Goal: Task Accomplishment & Management: Use online tool/utility

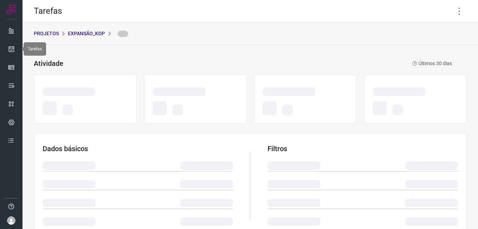
drag, startPoint x: 13, startPoint y: 49, endPoint x: 23, endPoint y: 50, distance: 9.6
click at [13, 49] on icon at bounding box center [11, 48] width 7 height 7
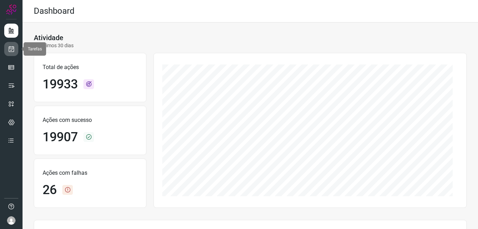
click at [15, 47] on link at bounding box center [11, 49] width 14 height 14
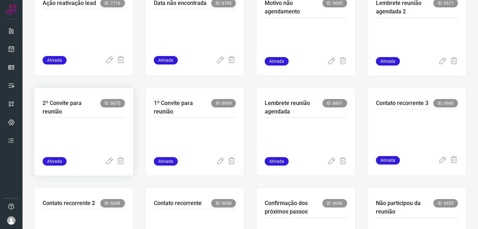
scroll to position [176, 0]
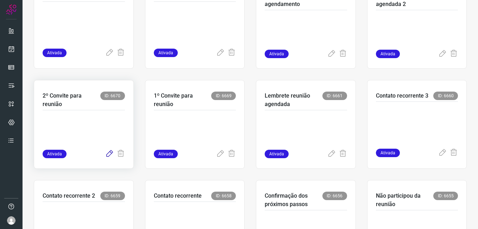
click at [107, 157] on icon at bounding box center [109, 154] width 8 height 8
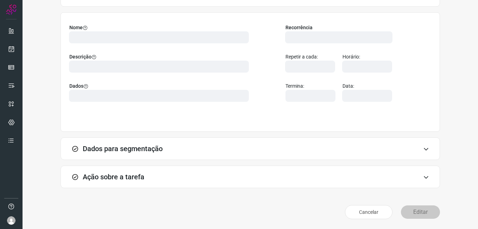
scroll to position [46, 0]
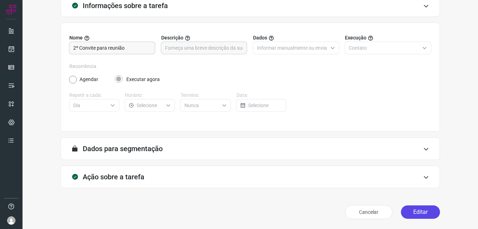
click at [406, 208] on button "Editar" at bounding box center [420, 211] width 39 height 13
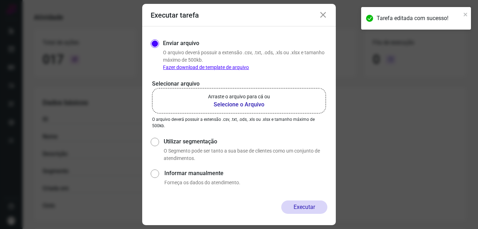
click at [240, 109] on b "Selecione o Arquivo" at bounding box center [239, 104] width 62 height 8
click at [0, 0] on input "Arraste o arquivo para cá ou Selecione o Arquivo" at bounding box center [0, 0] width 0 height 0
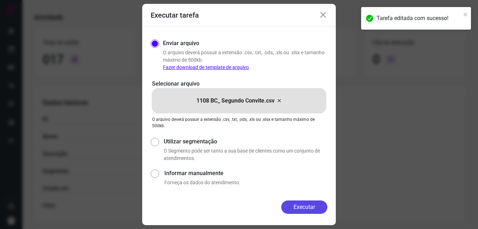
click at [287, 206] on button "Executar" at bounding box center [305, 206] width 46 height 13
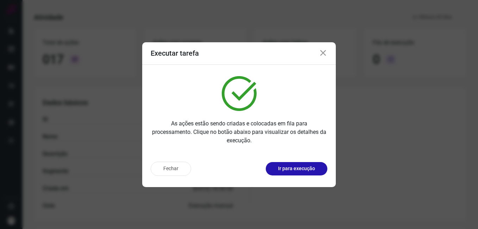
click at [172, 169] on button "Fechar" at bounding box center [171, 169] width 41 height 14
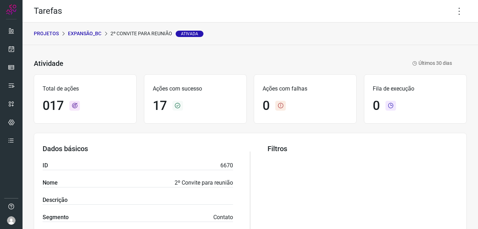
click at [92, 32] on p "Expansão_BC" at bounding box center [84, 33] width 33 height 7
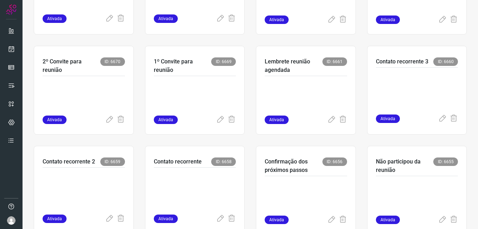
scroll to position [211, 0]
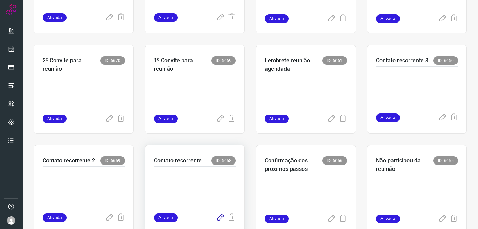
click at [216, 217] on icon at bounding box center [220, 218] width 8 height 8
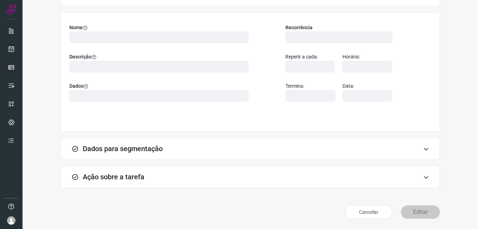
scroll to position [46, 0]
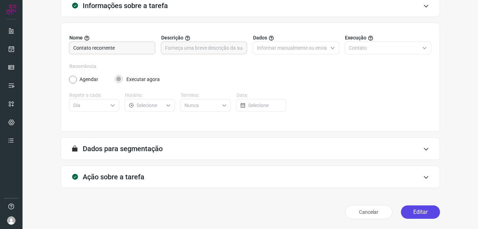
click at [411, 206] on button "Editar" at bounding box center [420, 211] width 39 height 13
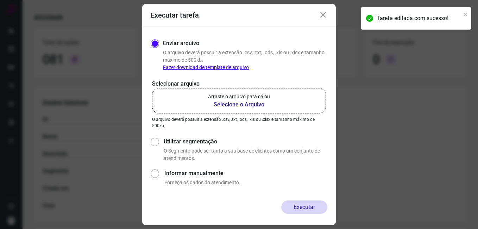
click at [229, 105] on b "Selecione o Arquivo" at bounding box center [239, 104] width 62 height 8
click at [0, 0] on input "Arraste o arquivo para cá ou Selecione o Arquivo" at bounding box center [0, 0] width 0 height 0
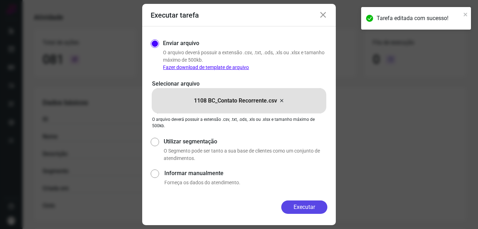
click at [312, 205] on button "Executar" at bounding box center [305, 206] width 46 height 13
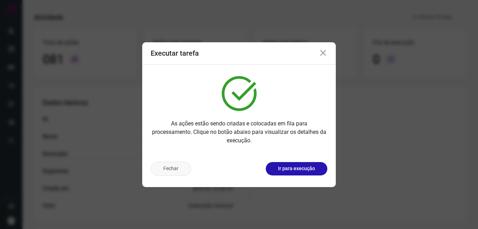
click at [154, 173] on button "Fechar" at bounding box center [171, 169] width 41 height 14
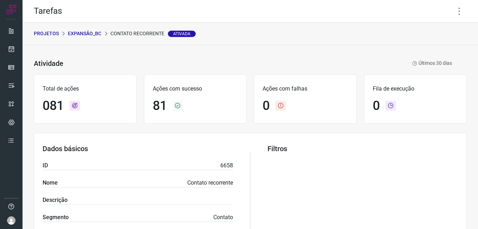
click at [85, 34] on p "Expansão_BC" at bounding box center [84, 33] width 33 height 7
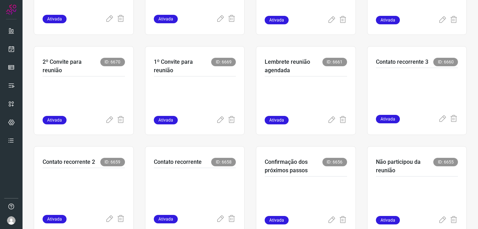
scroll to position [211, 0]
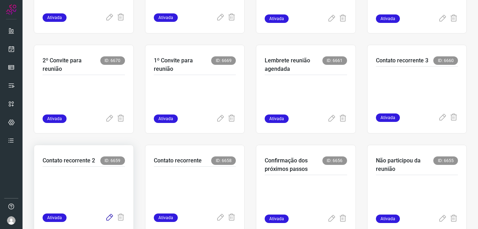
click at [109, 217] on icon at bounding box center [109, 218] width 8 height 8
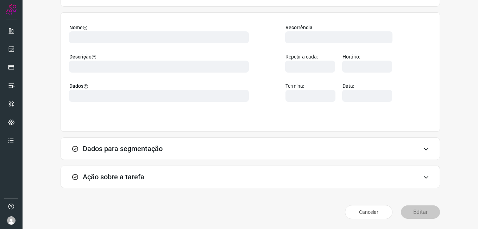
scroll to position [46, 0]
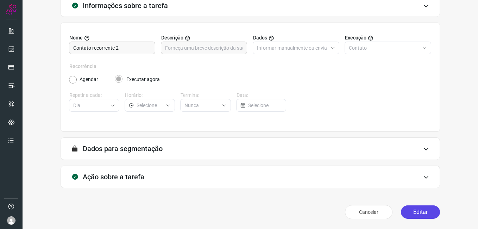
click at [411, 207] on button "Editar" at bounding box center [420, 211] width 39 height 13
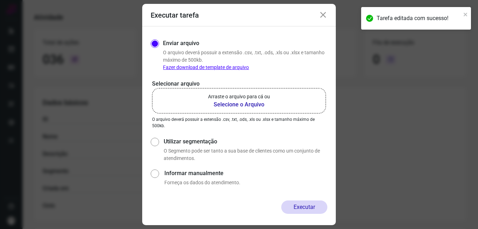
click at [230, 107] on b "Selecione o Arquivo" at bounding box center [239, 104] width 62 height 8
click at [0, 0] on input "Arraste o arquivo para cá ou Selecione o Arquivo" at bounding box center [0, 0] width 0 height 0
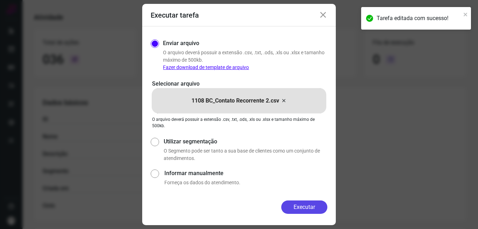
click at [288, 206] on button "Executar" at bounding box center [305, 206] width 46 height 13
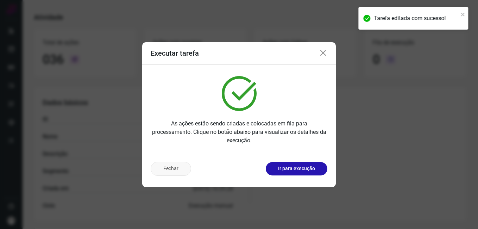
click at [173, 170] on button "Fechar" at bounding box center [171, 169] width 41 height 14
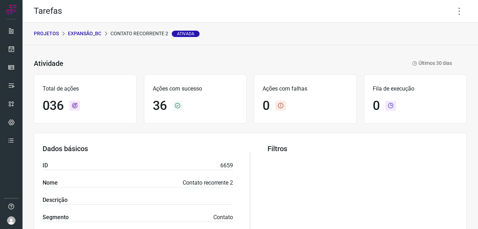
click at [86, 35] on p "Expansão_BC" at bounding box center [84, 33] width 33 height 7
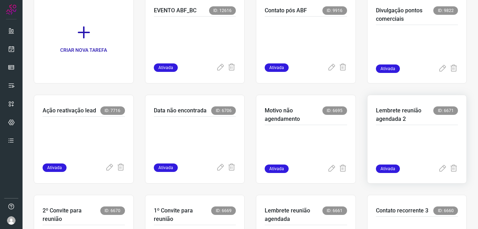
scroll to position [141, 0]
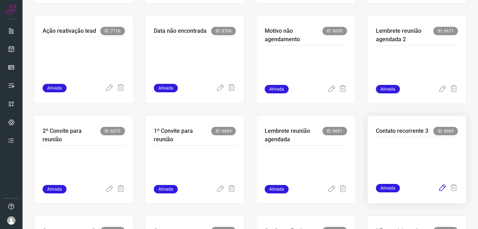
click at [439, 191] on icon at bounding box center [443, 188] width 8 height 8
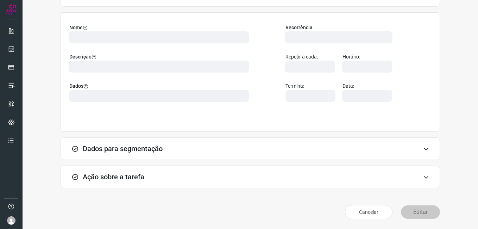
scroll to position [46, 0]
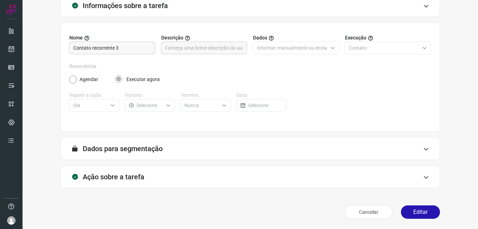
click at [418, 215] on button "Editar" at bounding box center [420, 211] width 39 height 13
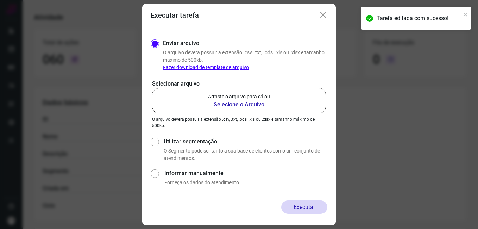
click at [221, 103] on b "Selecione o Arquivo" at bounding box center [239, 104] width 62 height 8
click at [0, 0] on input "Arraste o arquivo para cá ou Selecione o Arquivo" at bounding box center [0, 0] width 0 height 0
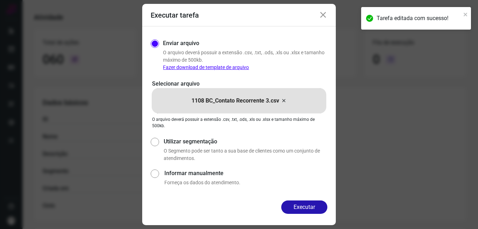
click at [283, 205] on button "Executar" at bounding box center [305, 206] width 46 height 13
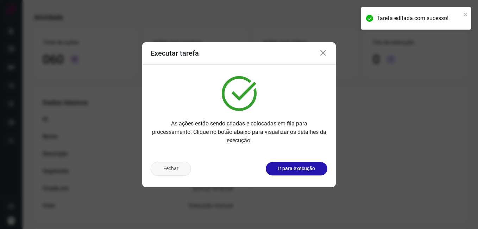
click at [173, 170] on button "Fechar" at bounding box center [171, 169] width 41 height 14
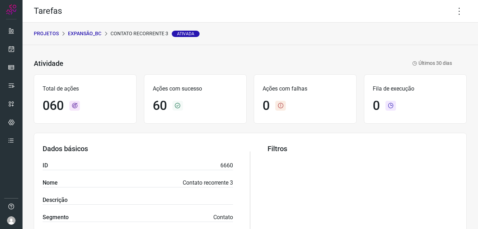
click at [84, 36] on p "Expansão_BC" at bounding box center [84, 33] width 33 height 7
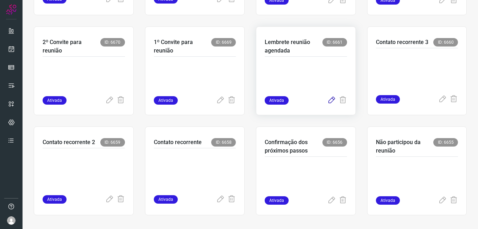
scroll to position [234, 0]
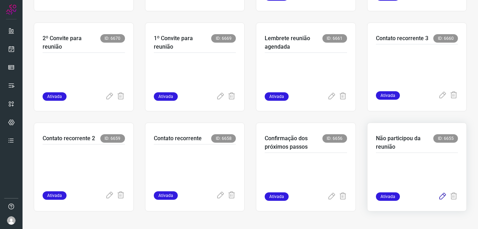
click at [439, 196] on icon at bounding box center [443, 196] width 8 height 8
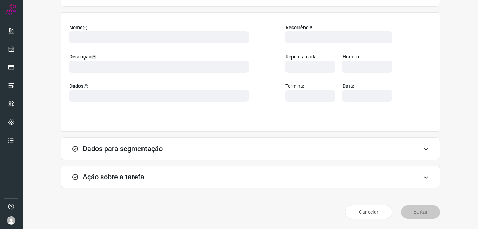
scroll to position [46, 0]
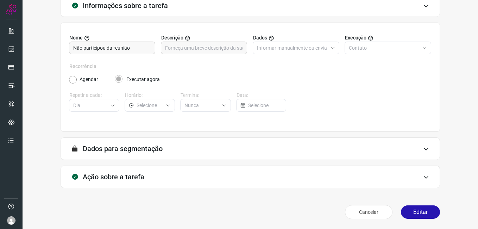
drag, startPoint x: 409, startPoint y: 207, endPoint x: 386, endPoint y: 203, distance: 22.9
click at [409, 207] on button "Editar" at bounding box center [420, 211] width 39 height 13
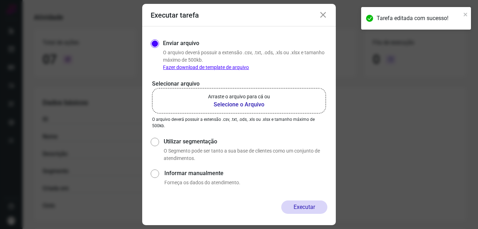
click at [232, 106] on b "Selecione o Arquivo" at bounding box center [239, 104] width 62 height 8
click at [0, 0] on input "Arraste o arquivo para cá ou Selecione o Arquivo" at bounding box center [0, 0] width 0 height 0
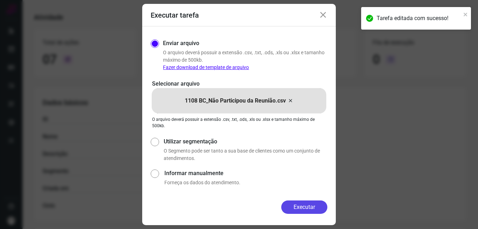
drag, startPoint x: 298, startPoint y: 210, endPoint x: 195, endPoint y: 192, distance: 104.7
click at [297, 209] on button "Executar" at bounding box center [305, 206] width 46 height 13
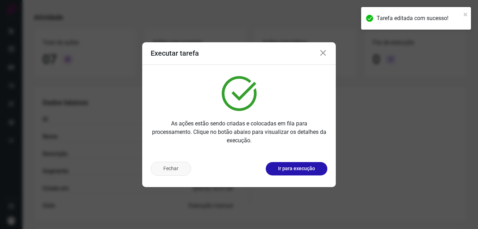
click at [164, 169] on button "Fechar" at bounding box center [171, 169] width 41 height 14
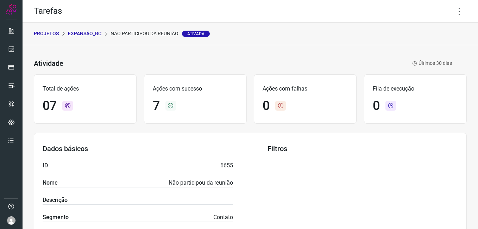
click at [78, 33] on p "Expansão_BC" at bounding box center [84, 33] width 33 height 7
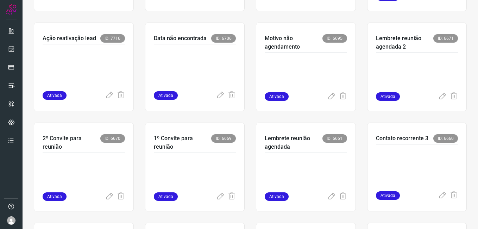
scroll to position [141, 0]
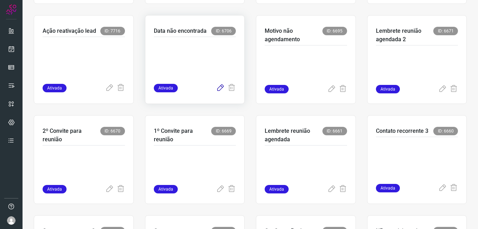
click at [217, 88] on icon at bounding box center [220, 88] width 8 height 8
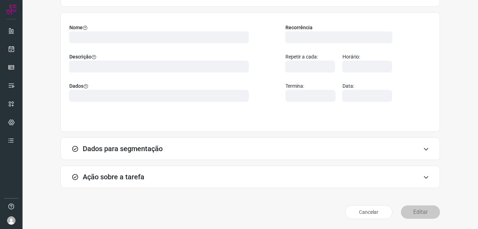
scroll to position [46, 0]
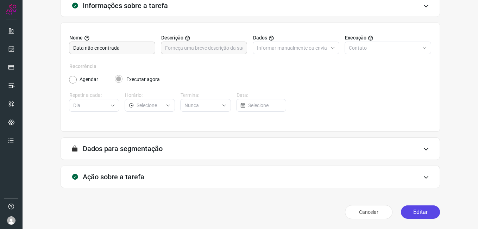
click at [406, 205] on button "Editar" at bounding box center [420, 211] width 39 height 13
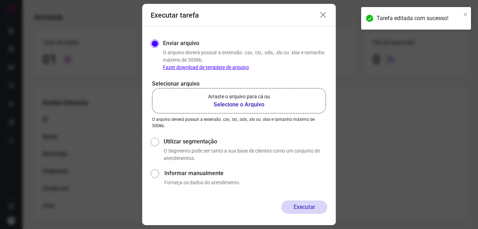
click at [242, 106] on b "Selecione o Arquivo" at bounding box center [239, 104] width 62 height 8
click at [0, 0] on input "Arraste o arquivo para cá ou Selecione o Arquivo" at bounding box center [0, 0] width 0 height 0
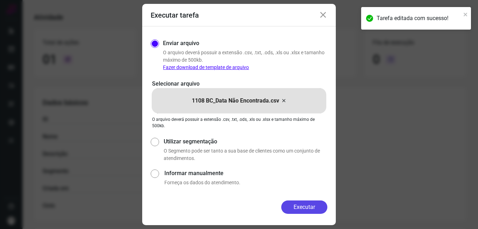
click at [288, 208] on button "Executar" at bounding box center [305, 206] width 46 height 13
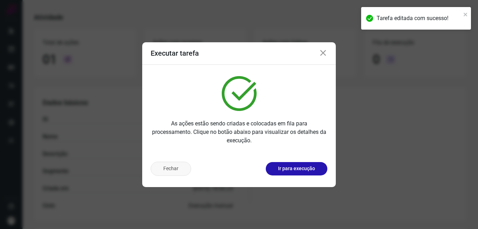
click at [167, 170] on button "Fechar" at bounding box center [171, 169] width 41 height 14
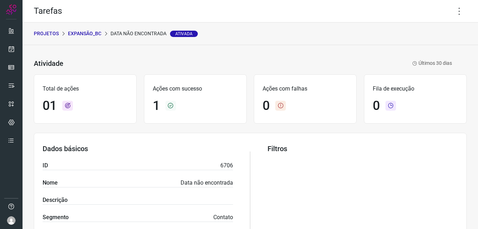
click at [82, 33] on p "Expansão_BC" at bounding box center [84, 33] width 33 height 7
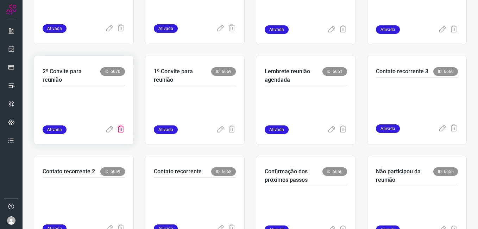
scroll to position [211, 0]
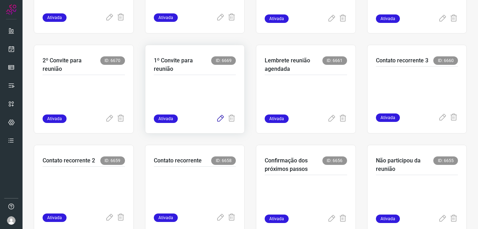
click at [216, 118] on icon at bounding box center [220, 119] width 8 height 8
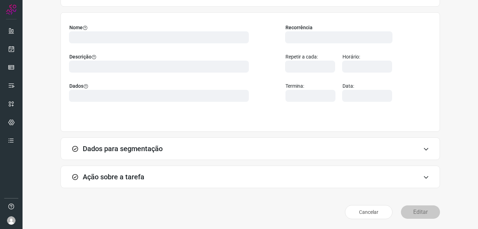
scroll to position [46, 0]
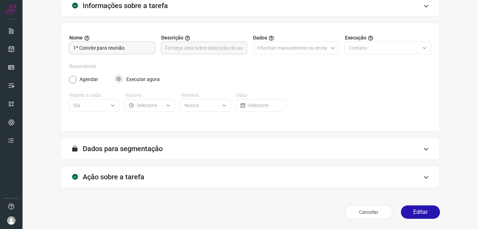
click at [408, 209] on button "Editar" at bounding box center [420, 211] width 39 height 13
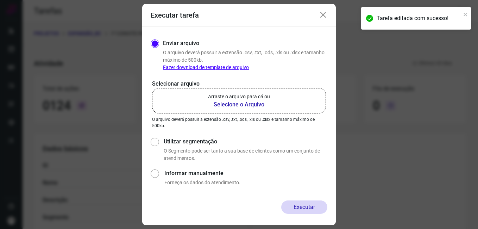
click at [230, 105] on b "Selecione o Arquivo" at bounding box center [239, 104] width 62 height 8
click at [0, 0] on input "Arraste o arquivo para cá ou Selecione o Arquivo" at bounding box center [0, 0] width 0 height 0
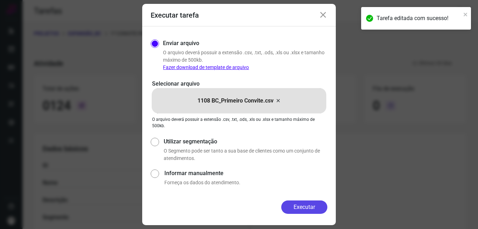
click at [285, 202] on button "Executar" at bounding box center [305, 206] width 46 height 13
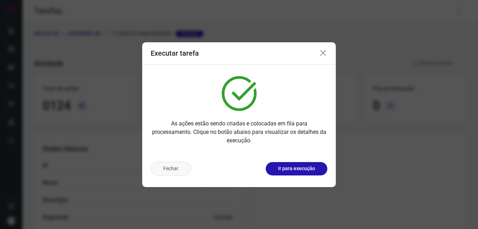
click at [178, 169] on button "Fechar" at bounding box center [171, 169] width 41 height 14
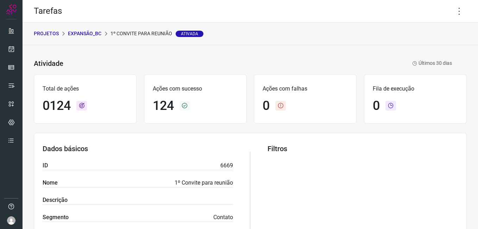
click at [72, 33] on p "Expansão_BC" at bounding box center [84, 33] width 33 height 7
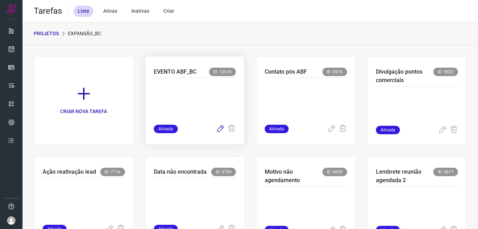
click at [217, 129] on icon at bounding box center [220, 129] width 8 height 8
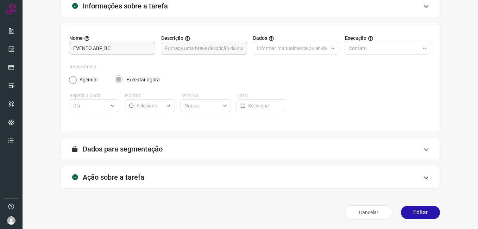
scroll to position [46, 0]
click at [412, 211] on button "Editar" at bounding box center [420, 211] width 39 height 13
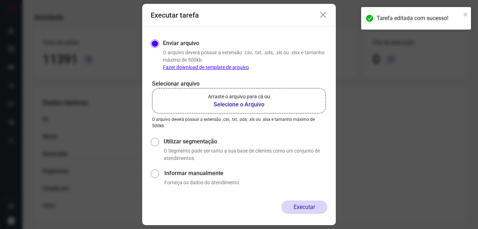
click at [229, 106] on b "Selecione o Arquivo" at bounding box center [239, 104] width 62 height 8
click at [0, 0] on input "Arraste o arquivo para cá ou Selecione o Arquivo" at bounding box center [0, 0] width 0 height 0
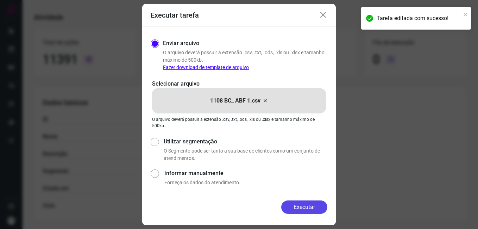
click at [292, 208] on button "Executar" at bounding box center [305, 206] width 46 height 13
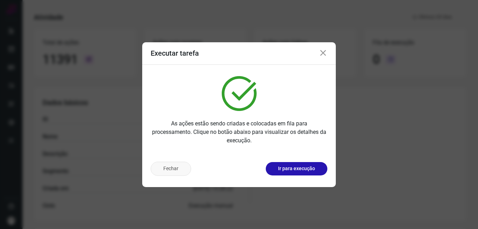
click at [170, 165] on button "Fechar" at bounding box center [171, 169] width 41 height 14
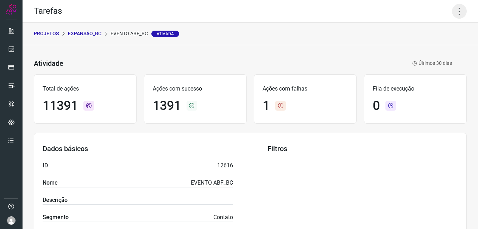
click at [452, 13] on icon at bounding box center [459, 11] width 15 height 15
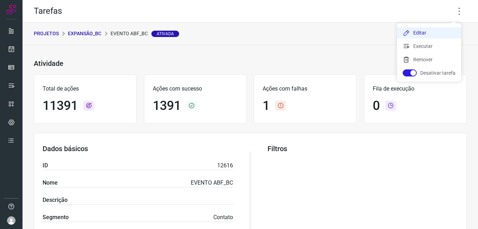
click at [426, 34] on li "Editar" at bounding box center [429, 32] width 64 height 11
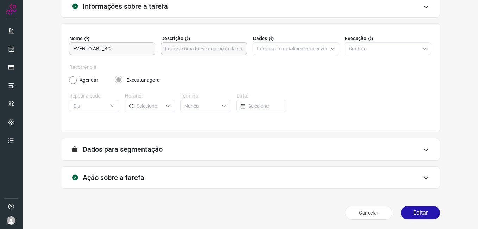
scroll to position [46, 0]
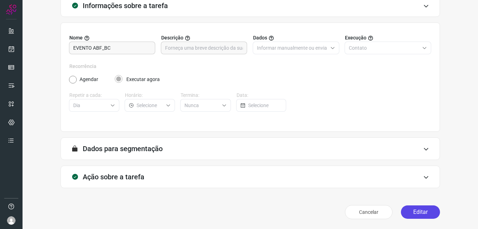
click at [406, 209] on button "Editar" at bounding box center [420, 211] width 39 height 13
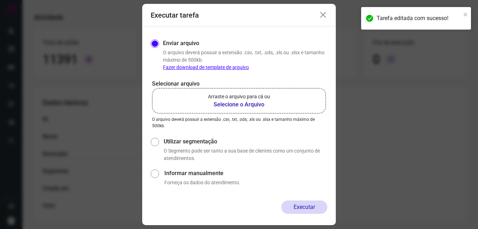
click at [240, 104] on b "Selecione o Arquivo" at bounding box center [239, 104] width 62 height 8
click at [0, 0] on input "Arraste o arquivo para cá ou Selecione o Arquivo" at bounding box center [0, 0] width 0 height 0
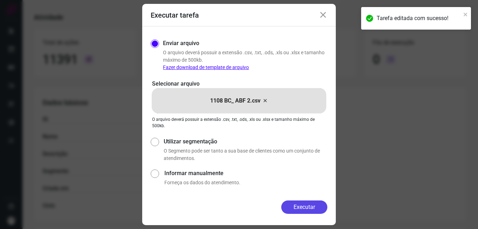
click at [296, 210] on button "Executar" at bounding box center [305, 206] width 46 height 13
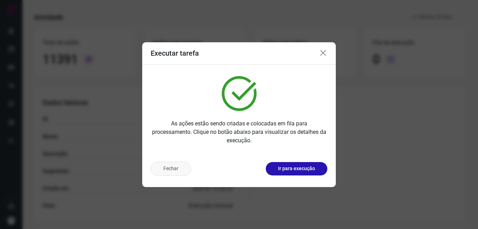
click at [173, 172] on button "Fechar" at bounding box center [171, 169] width 41 height 14
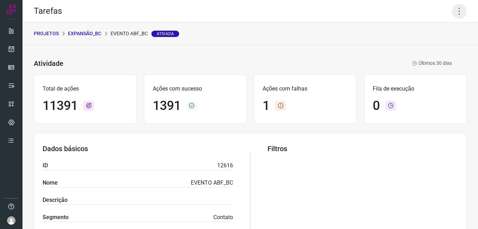
click at [454, 12] on icon at bounding box center [459, 11] width 15 height 15
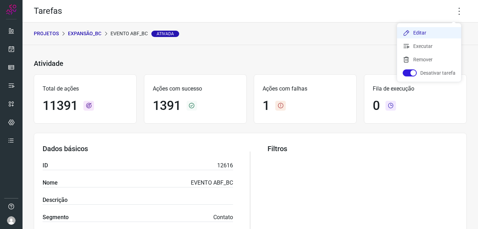
click at [428, 32] on li "Editar" at bounding box center [429, 32] width 64 height 11
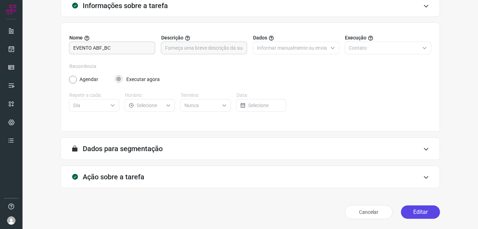
scroll to position [46, 0]
click at [410, 207] on button "Editar" at bounding box center [420, 211] width 39 height 13
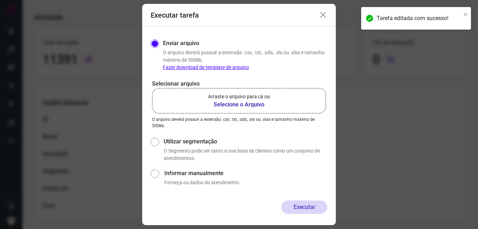
click at [230, 104] on b "Selecione o Arquivo" at bounding box center [239, 104] width 62 height 8
click at [0, 0] on input "Arraste o arquivo para cá ou Selecione o Arquivo" at bounding box center [0, 0] width 0 height 0
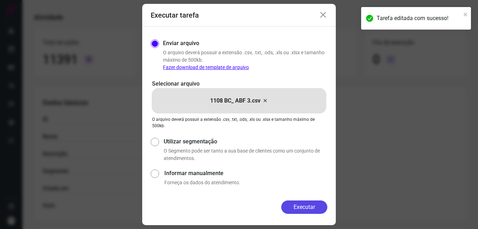
click at [282, 205] on button "Executar" at bounding box center [305, 206] width 46 height 13
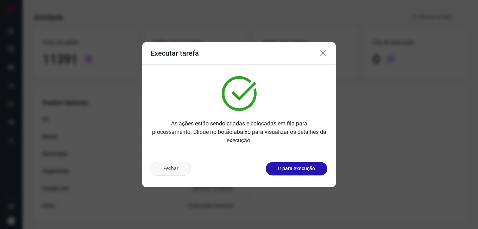
click at [176, 169] on button "Fechar" at bounding box center [171, 169] width 41 height 14
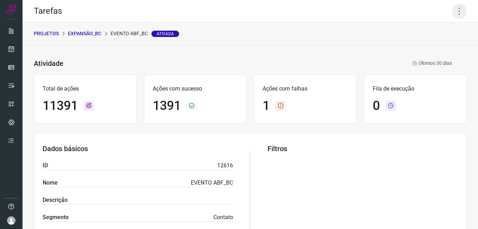
click at [452, 15] on icon at bounding box center [459, 11] width 15 height 15
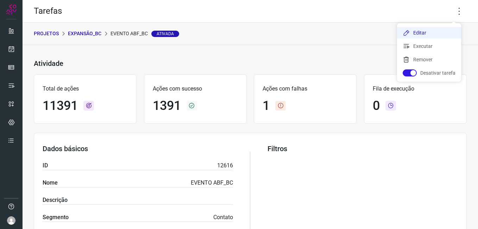
click at [419, 35] on li "Editar" at bounding box center [429, 32] width 64 height 11
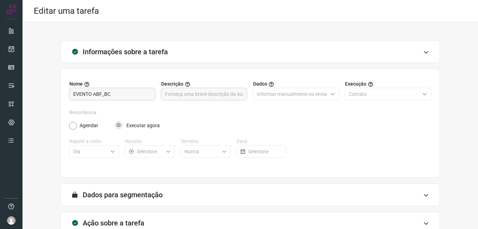
scroll to position [46, 0]
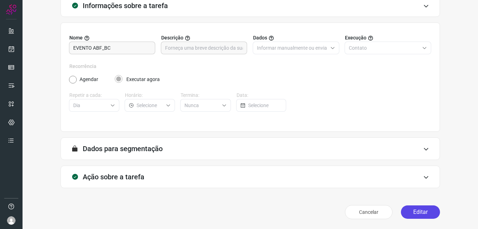
click at [410, 211] on button "Editar" at bounding box center [420, 211] width 39 height 13
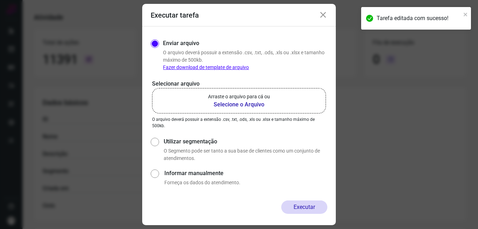
click at [223, 105] on b "Selecione o Arquivo" at bounding box center [239, 104] width 62 height 8
click at [0, 0] on input "Arraste o arquivo para cá ou Selecione o Arquivo" at bounding box center [0, 0] width 0 height 0
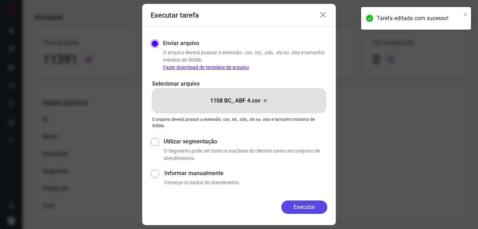
click at [289, 204] on button "Executar" at bounding box center [305, 206] width 46 height 13
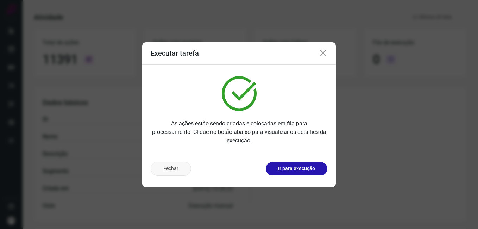
click at [174, 172] on button "Fechar" at bounding box center [171, 169] width 41 height 14
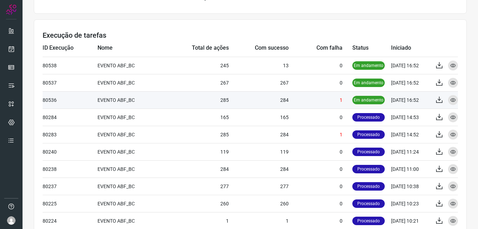
scroll to position [258, 0]
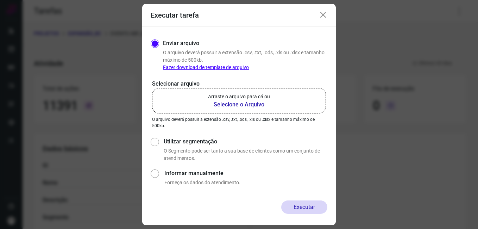
click at [321, 20] on div "Executar tarefa" at bounding box center [239, 15] width 194 height 23
click at [321, 17] on icon at bounding box center [323, 15] width 8 height 8
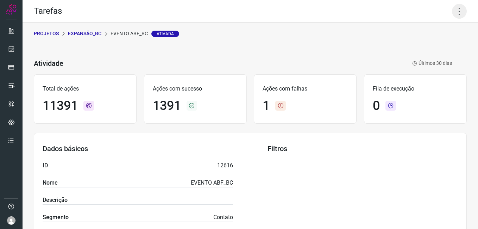
click at [455, 16] on icon at bounding box center [459, 11] width 15 height 15
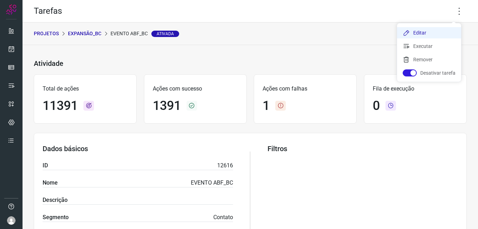
click at [427, 31] on li "Editar" at bounding box center [429, 32] width 64 height 11
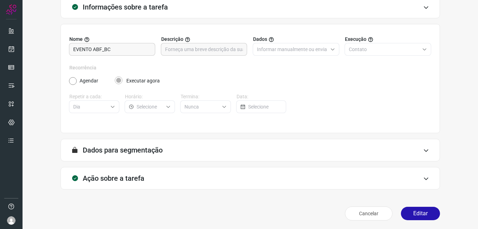
scroll to position [46, 0]
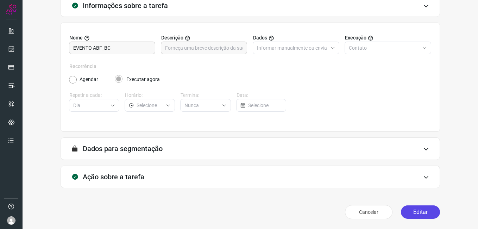
click at [409, 215] on button "Editar" at bounding box center [420, 211] width 39 height 13
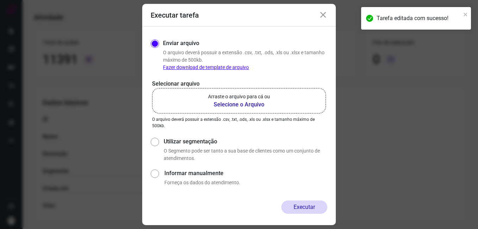
click at [248, 104] on b "Selecione o Arquivo" at bounding box center [239, 104] width 62 height 8
click at [0, 0] on input "Arraste o arquivo para cá ou Selecione o Arquivo" at bounding box center [0, 0] width 0 height 0
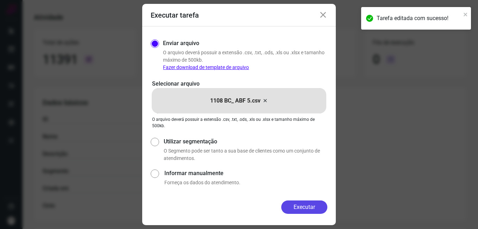
click at [288, 206] on button "Executar" at bounding box center [305, 206] width 46 height 13
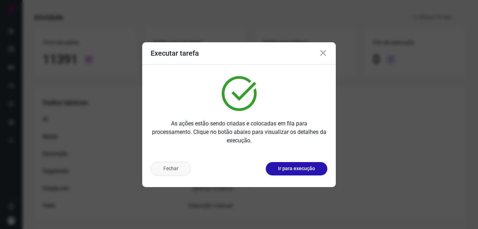
click at [173, 171] on button "Fechar" at bounding box center [171, 169] width 41 height 14
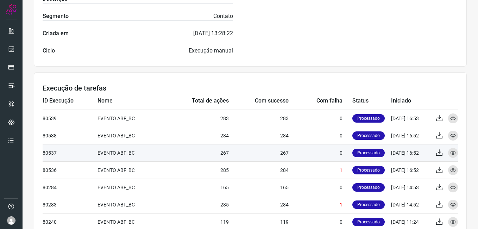
scroll to position [222, 0]
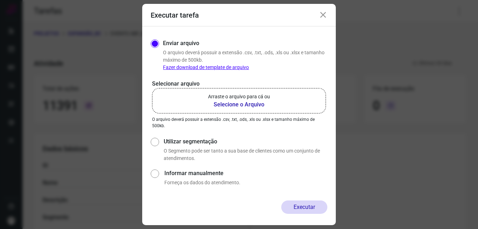
click at [323, 16] on icon at bounding box center [323, 15] width 8 height 8
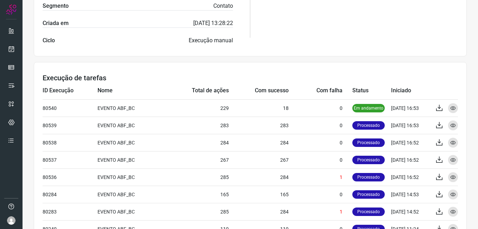
scroll to position [247, 0]
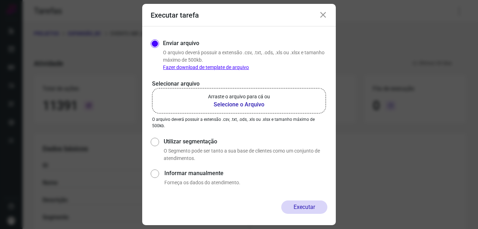
click at [322, 16] on icon at bounding box center [323, 15] width 8 height 8
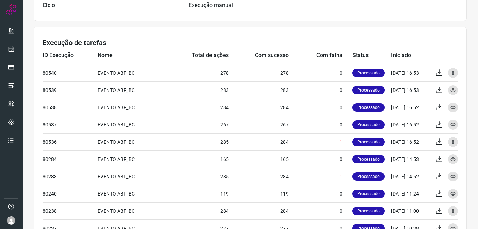
scroll to position [282, 0]
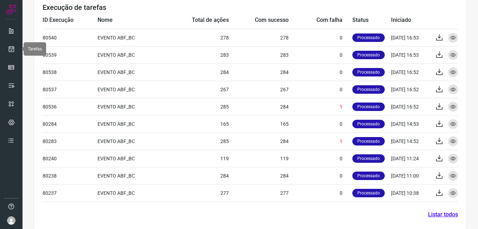
drag, startPoint x: 9, startPoint y: 51, endPoint x: 20, endPoint y: 51, distance: 10.9
click at [9, 51] on icon at bounding box center [11, 48] width 7 height 7
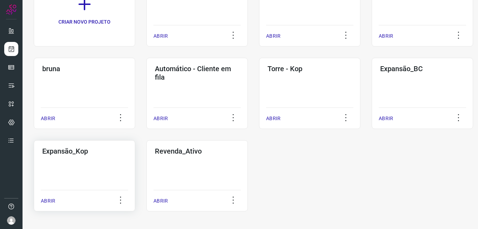
click at [147, 175] on div "Expansão_Kop ABRIR" at bounding box center [197, 175] width 101 height 71
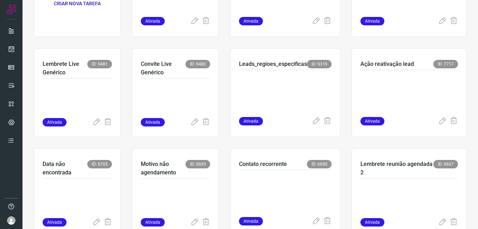
scroll to position [141, 0]
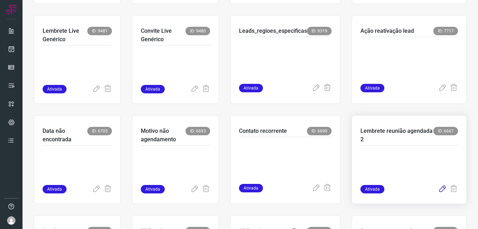
click at [439, 191] on icon at bounding box center [443, 189] width 8 height 8
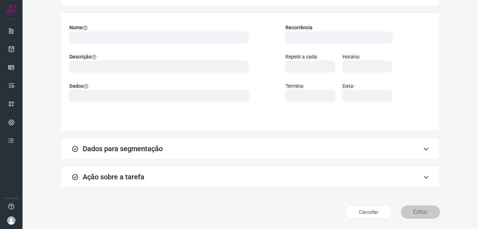
scroll to position [46, 0]
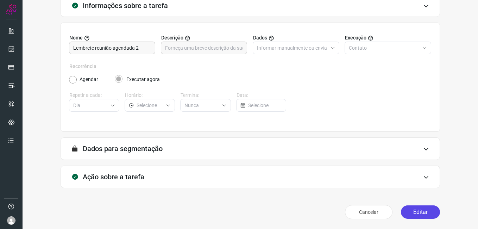
click at [412, 210] on button "Editar" at bounding box center [420, 211] width 39 height 13
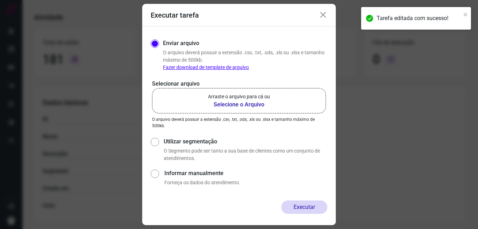
click at [225, 105] on b "Selecione o Arquivo" at bounding box center [239, 104] width 62 height 8
click at [0, 0] on input "Arraste o arquivo para cá ou Selecione o Arquivo" at bounding box center [0, 0] width 0 height 0
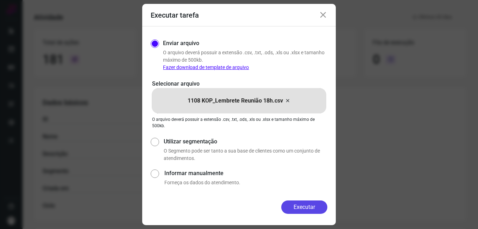
click at [291, 207] on button "Executar" at bounding box center [305, 206] width 46 height 13
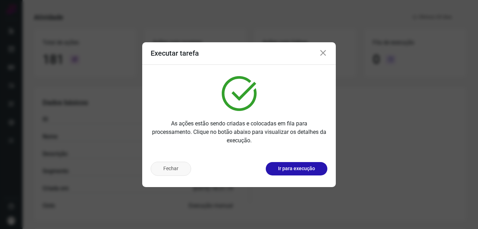
click at [182, 168] on button "Fechar" at bounding box center [171, 169] width 41 height 14
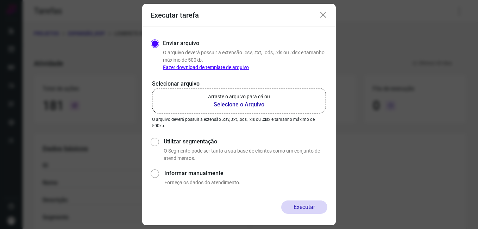
click at [325, 16] on icon at bounding box center [323, 15] width 8 height 8
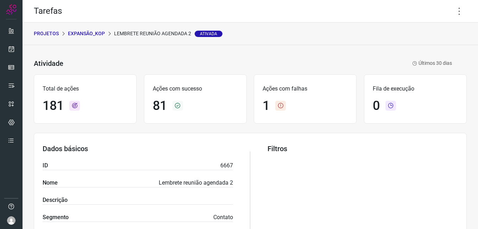
scroll to position [200, 0]
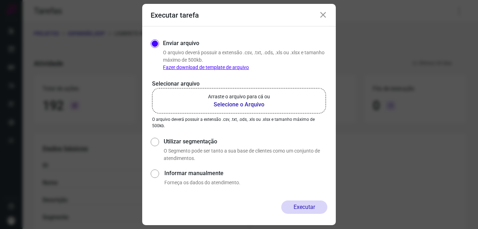
click at [323, 15] on icon at bounding box center [323, 15] width 8 height 8
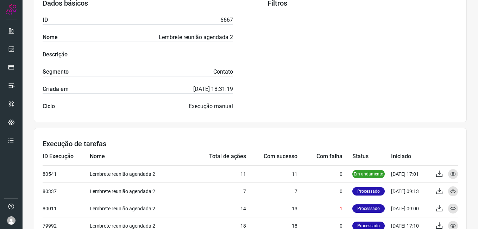
scroll to position [176, 0]
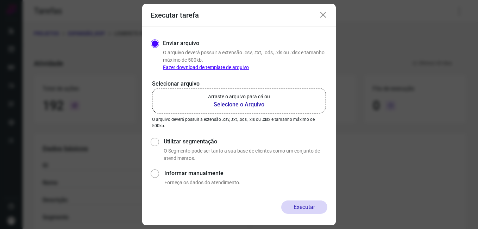
click at [325, 14] on icon at bounding box center [323, 15] width 8 height 8
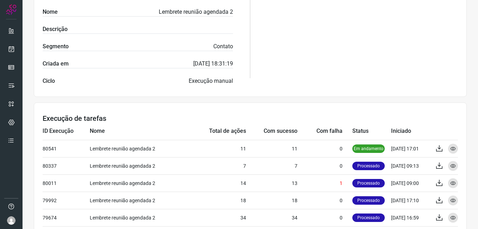
scroll to position [176, 0]
